Goal: Task Accomplishment & Management: Use online tool/utility

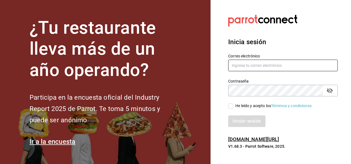
type input "[EMAIL_ADDRESS][DOMAIN_NAME]"
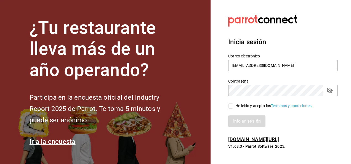
click at [233, 107] on span "He leído y acepto los Términos y condiciones." at bounding box center [272, 106] width 79 height 6
click at [233, 107] on input "He leído y acepto los Términos y condiciones." at bounding box center [230, 105] width 5 height 5
checkbox input "true"
click at [245, 124] on button "Iniciar sesión" at bounding box center [247, 121] width 38 height 12
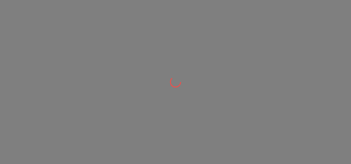
click at [159, 40] on div at bounding box center [175, 82] width 351 height 164
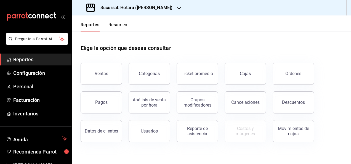
click at [139, 21] on header "Reportes Resumen" at bounding box center [211, 23] width 279 height 16
click at [150, 14] on div "Sucursal: Hotaru (Valle)" at bounding box center [129, 7] width 107 height 15
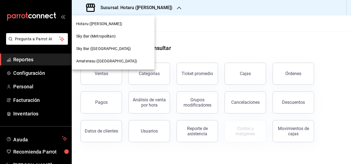
click at [113, 60] on span "Amaterasu (Metropolitan)" at bounding box center [106, 61] width 61 height 6
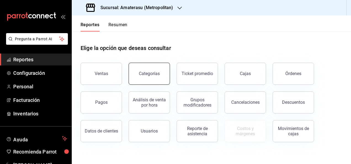
click at [156, 79] on button "Categorías" at bounding box center [149, 74] width 41 height 22
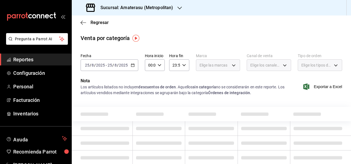
click at [130, 65] on div "2025-08-25 25 / 8 / 2025 - 2025-08-25 25 / 8 / 2025" at bounding box center [110, 65] width 58 height 12
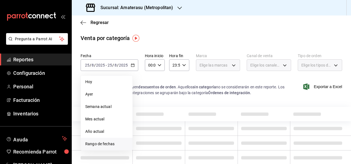
click at [119, 142] on span "Rango de fechas" at bounding box center [106, 144] width 43 height 6
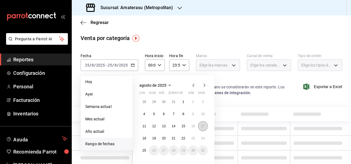
click at [204, 125] on abbr "17" at bounding box center [203, 126] width 4 height 4
click at [193, 139] on abbr "23" at bounding box center [193, 138] width 4 height 4
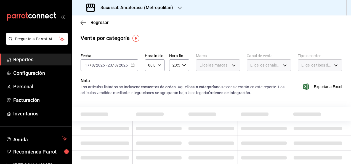
click at [133, 66] on \(Stroke\) "button" at bounding box center [132, 65] width 3 height 3
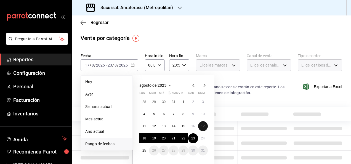
click at [203, 128] on button "17" at bounding box center [203, 126] width 10 height 10
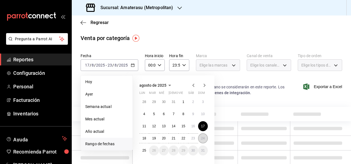
click at [204, 135] on button "24" at bounding box center [203, 138] width 10 height 10
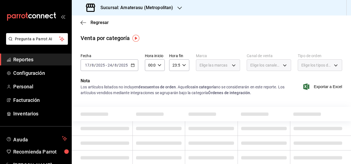
click at [155, 65] on div "00:00 Hora inicio" at bounding box center [155, 65] width 20 height 12
click at [150, 92] on span "05" at bounding box center [149, 93] width 1 height 4
type input "05:00"
click at [183, 66] on div at bounding box center [175, 82] width 351 height 164
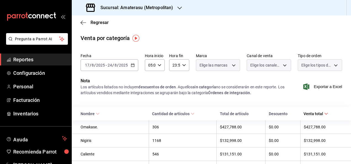
click at [183, 66] on icon "button" at bounding box center [184, 65] width 4 height 4
click at [170, 103] on button "04" at bounding box center [173, 103] width 8 height 11
type input "04:59"
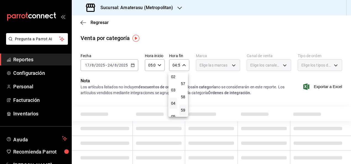
click at [199, 34] on div at bounding box center [175, 82] width 351 height 164
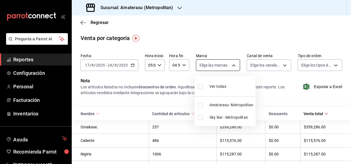
click at [230, 61] on body "Pregunta a Parrot AI Reportes Configuración Personal Facturación Inventarios Ay…" at bounding box center [175, 82] width 351 height 164
click at [227, 103] on span "Amaterasu- Metropolitan" at bounding box center [231, 105] width 44 height 6
type input "e4cd7fcb-d45b-43ae-a99f-ad4ccfcd9032"
checkbox input "true"
click at [244, 25] on div at bounding box center [175, 82] width 351 height 164
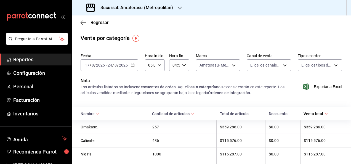
click at [244, 25] on div "Ver todas Amaterasu- Metropolitan Sky Bar - Metropolitan" at bounding box center [175, 82] width 351 height 164
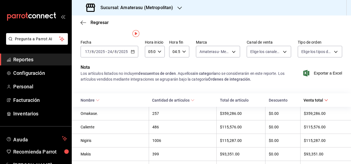
scroll to position [5, 0]
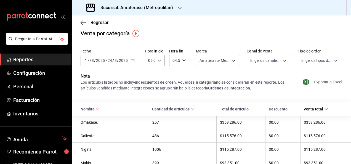
click at [319, 84] on span "Exportar a Excel" at bounding box center [323, 82] width 38 height 7
